Goal: Find specific page/section: Find specific page/section

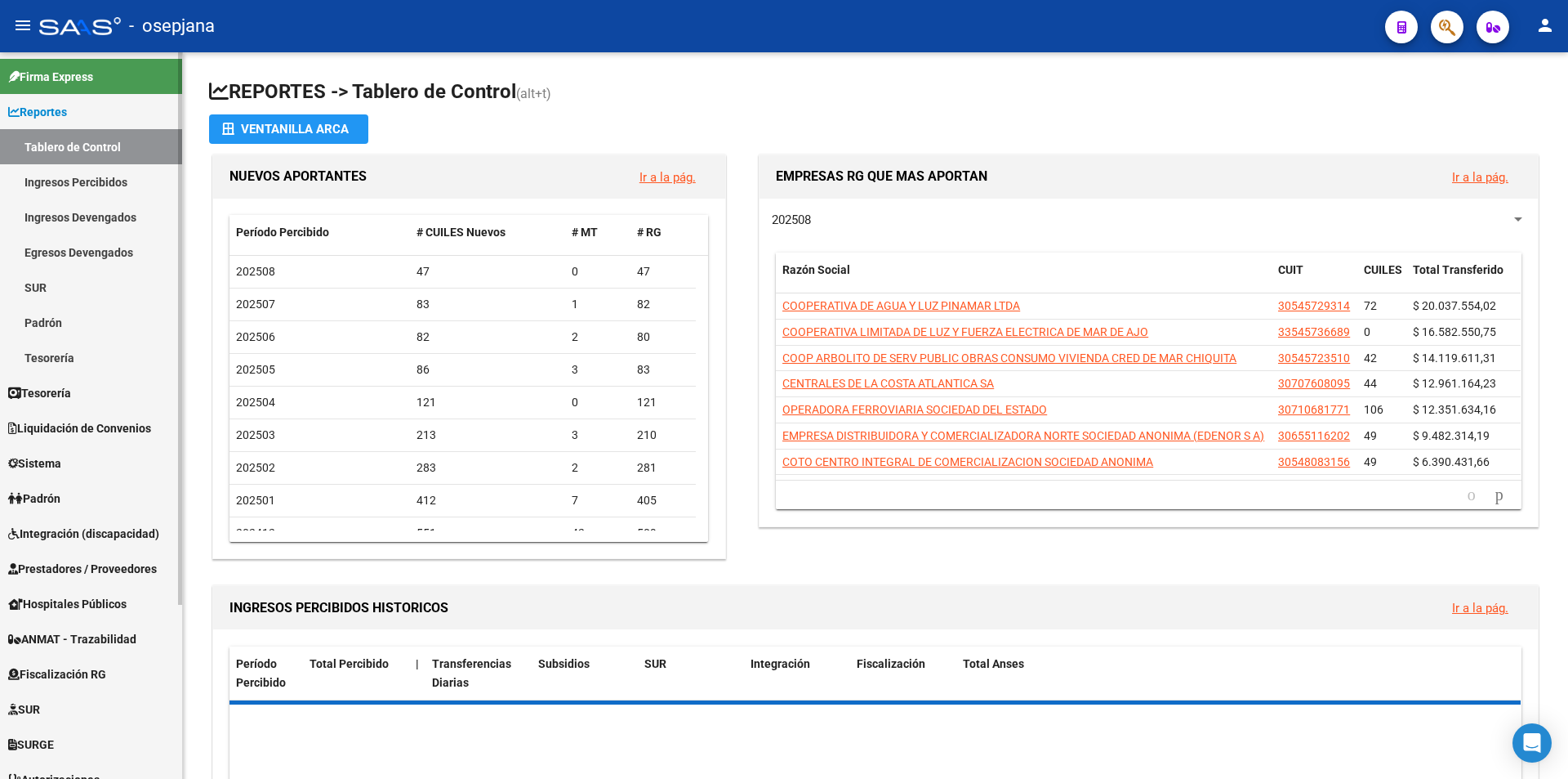
click at [96, 204] on link "Ingresos Devengados" at bounding box center [90, 217] width 182 height 35
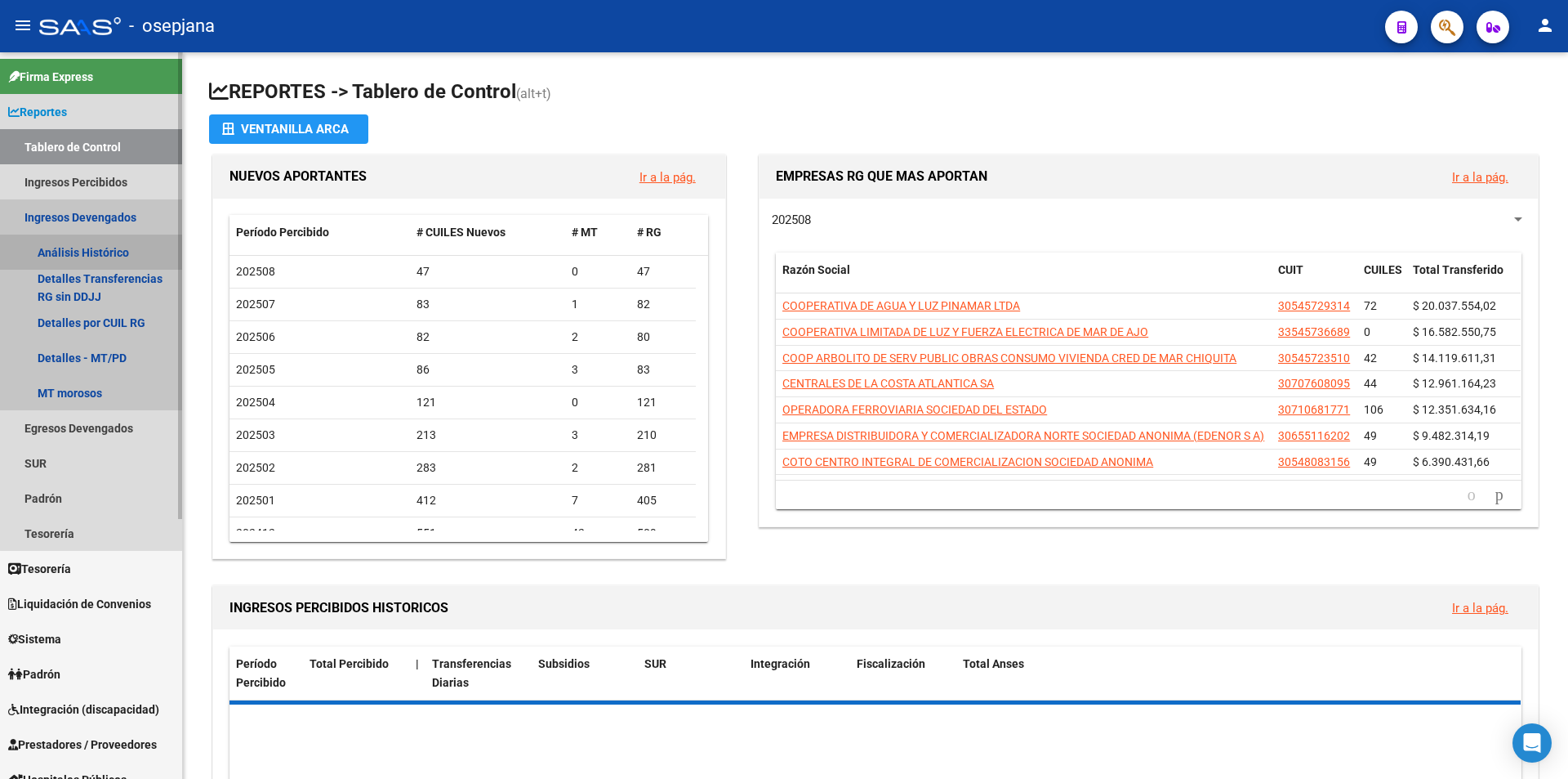
click at [142, 254] on link "Análisis Histórico" at bounding box center [90, 252] width 182 height 35
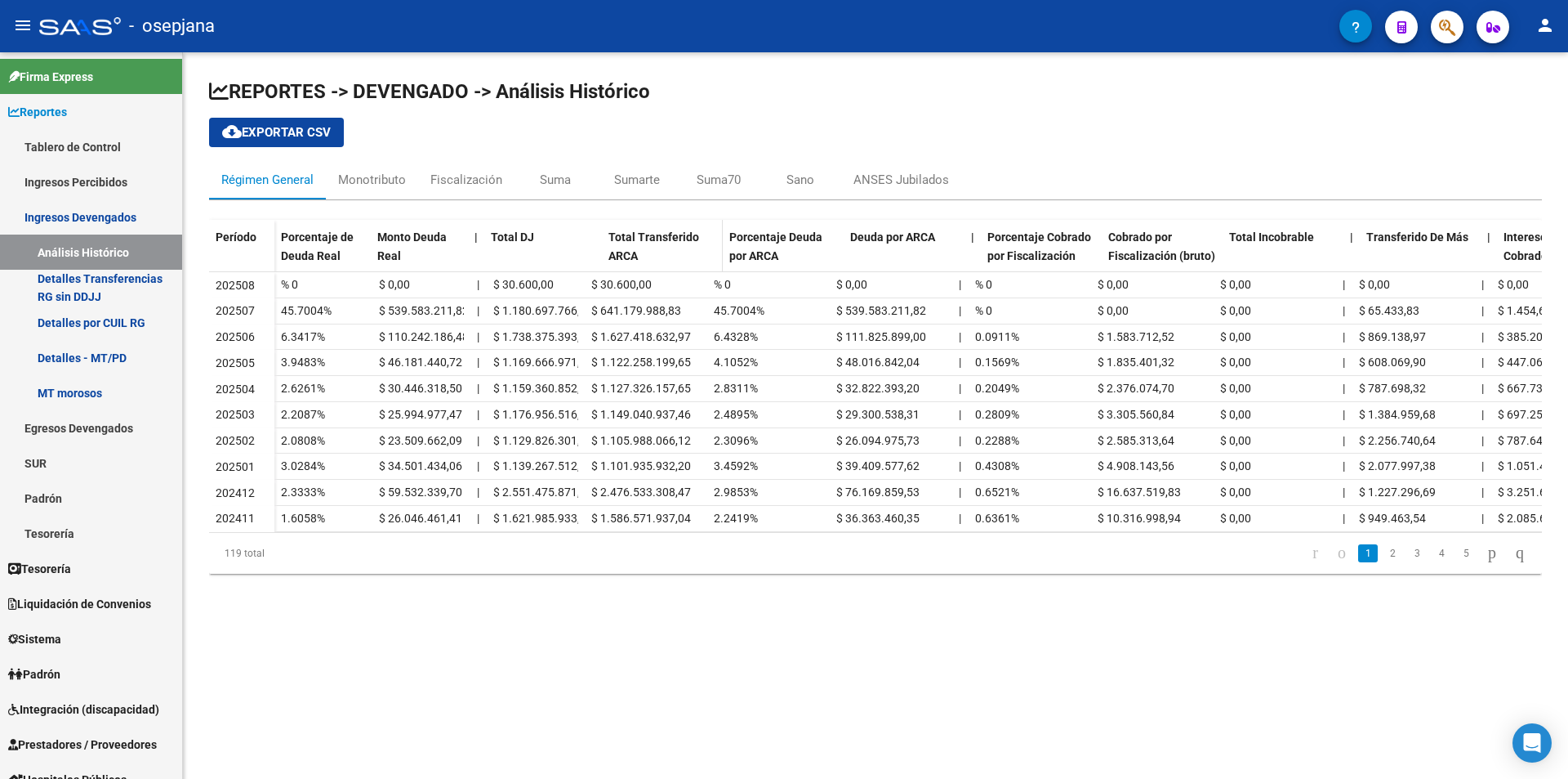
drag, startPoint x: 581, startPoint y: 242, endPoint x: 602, endPoint y: 240, distance: 21.1
click at [602, 240] on div "Porcentaje de Deuda Real Monto Deuda Real | Total DJ Total Transferido ARCA Por…" at bounding box center [1091, 253] width 1634 height 69
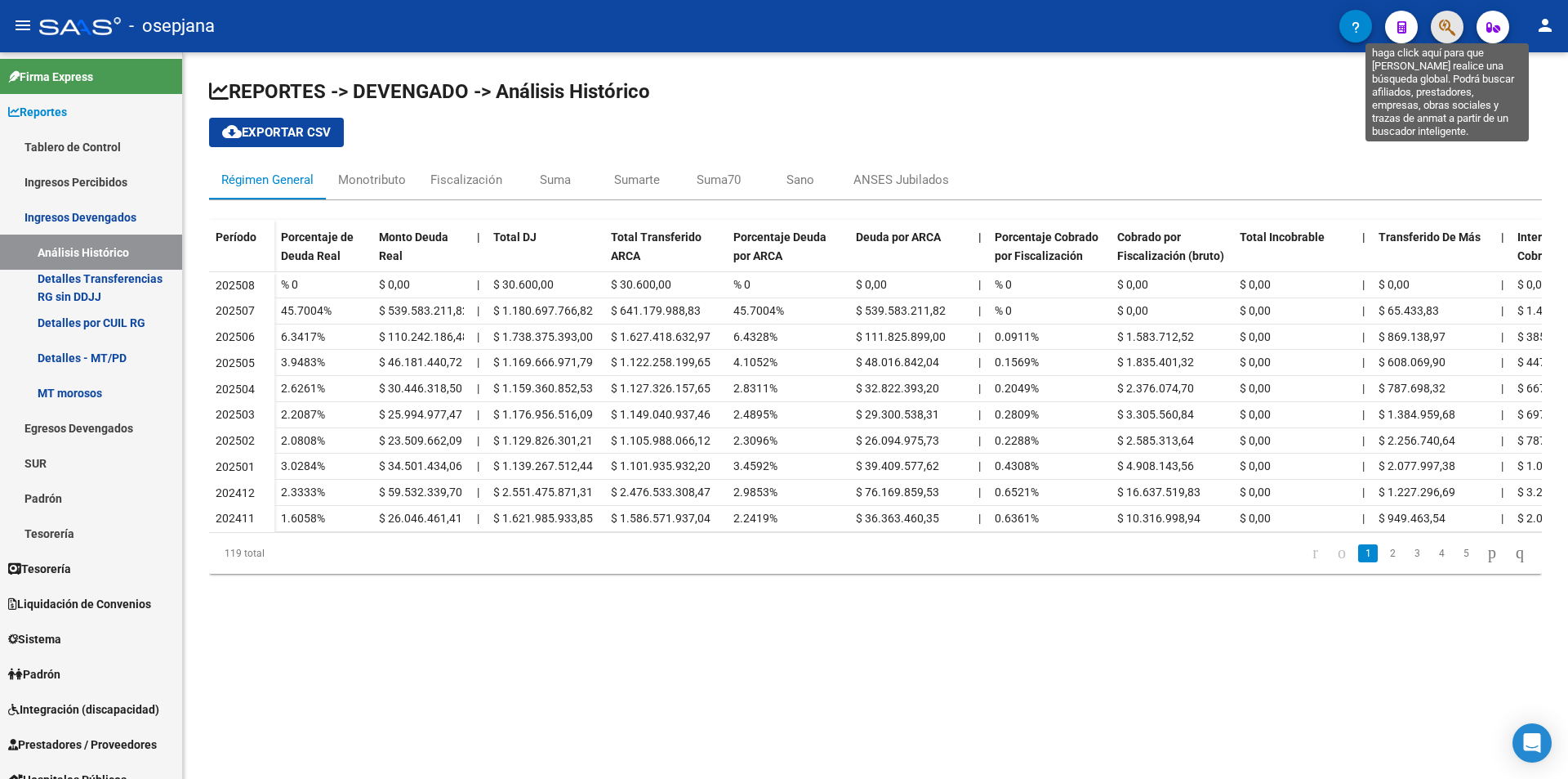
click at [1450, 32] on icon "button" at bounding box center [1447, 27] width 16 height 19
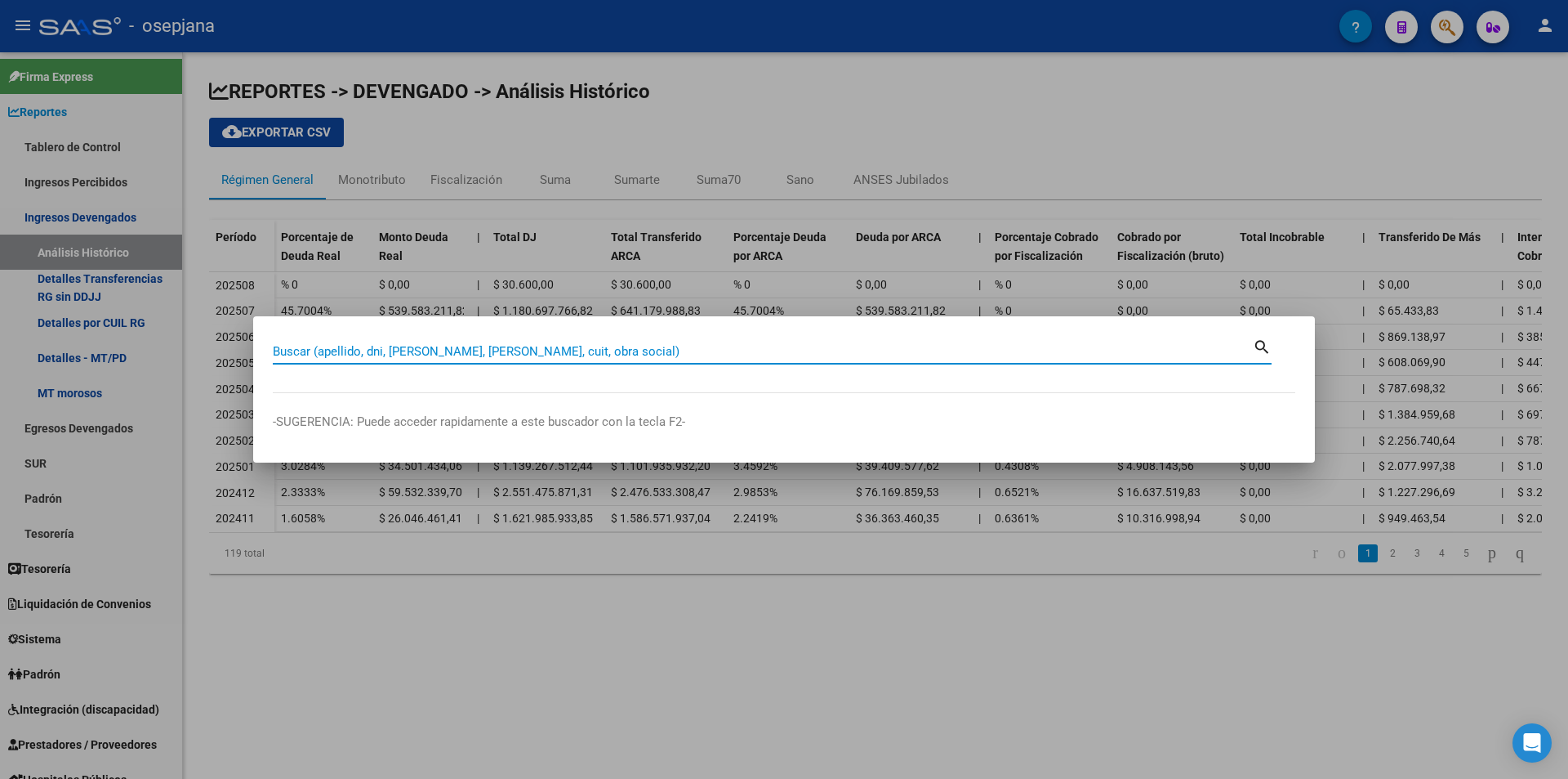
paste input "21914763"
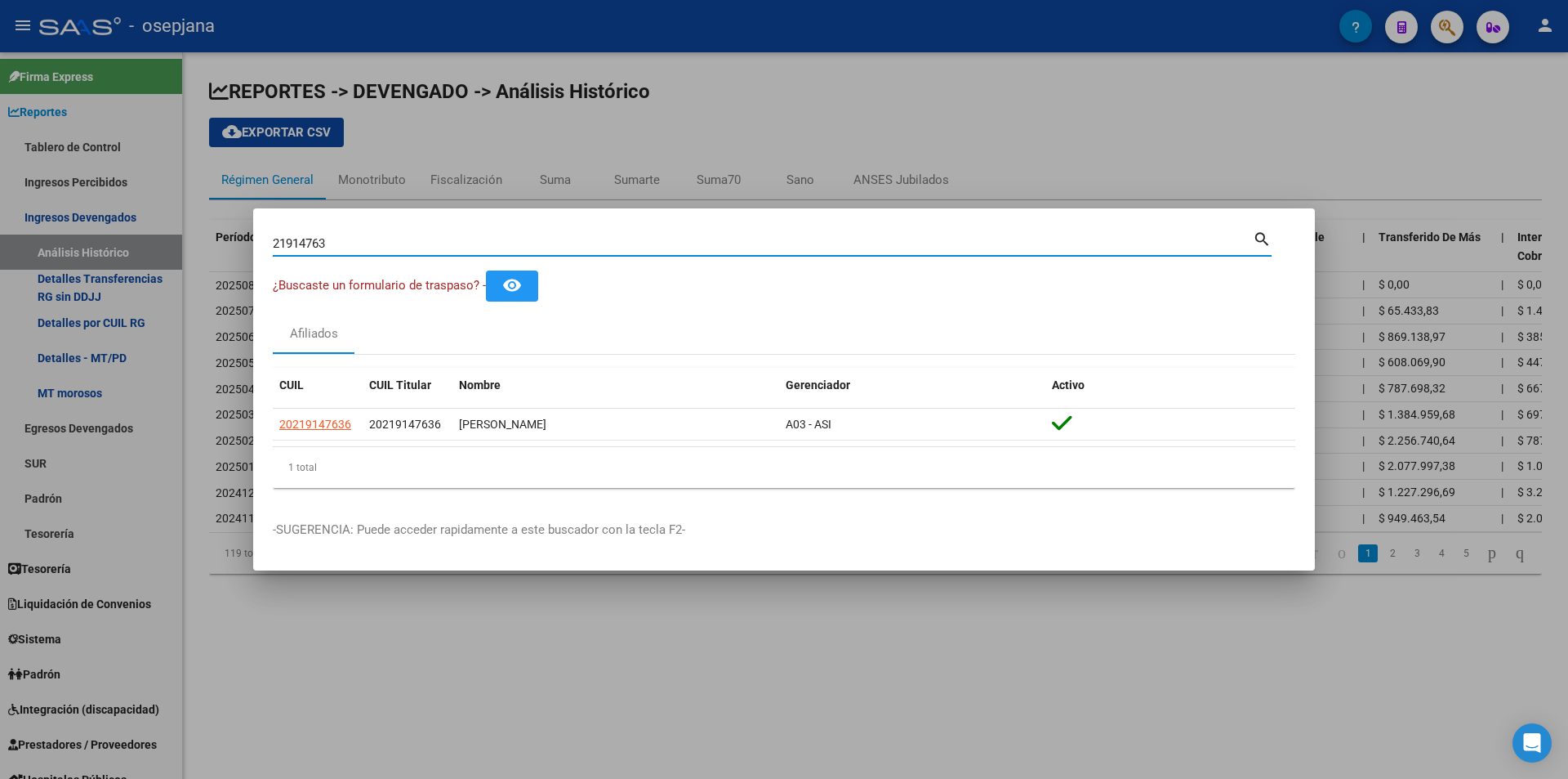
drag, startPoint x: 548, startPoint y: 241, endPoint x: 192, endPoint y: 249, distance: 356.1
click at [192, 249] on div "21914763 Buscar (apellido, dni, cuil, nro traspaso, cuit, obra social) search ¿…" at bounding box center [784, 390] width 1568 height 779
paste input "904229"
drag, startPoint x: 400, startPoint y: 245, endPoint x: 200, endPoint y: 267, distance: 201.2
click at [200, 267] on div "29042293 Buscar (apellido, dni, cuil, nro traspaso, cuit, obra social) search ¿…" at bounding box center [784, 390] width 1568 height 779
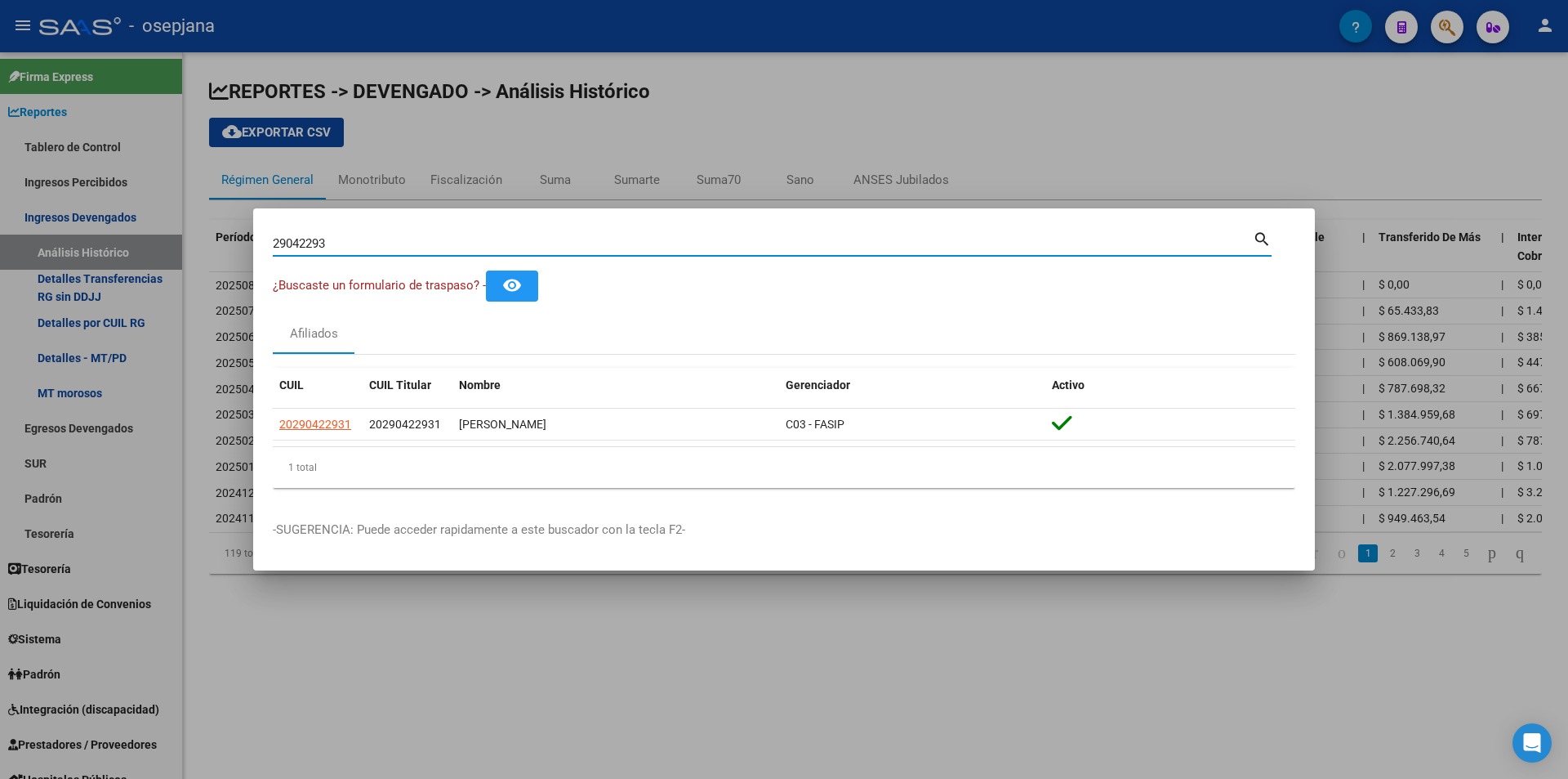
paste input "36717867"
type input "36717867"
